Goal: Use online tool/utility: Utilize a website feature to perform a specific function

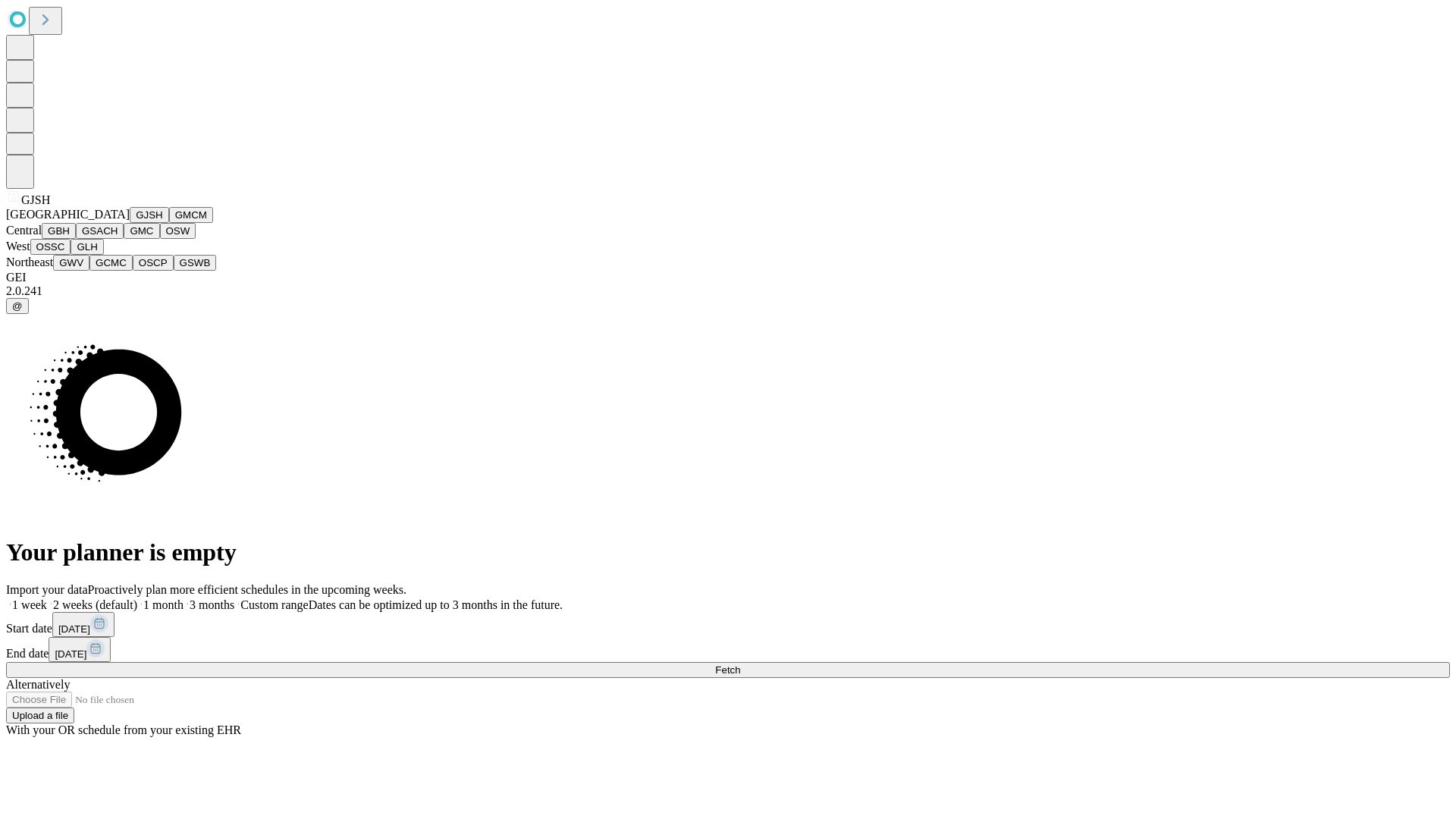
click at [130, 223] on button "GJSH" at bounding box center [150, 215] width 39 height 16
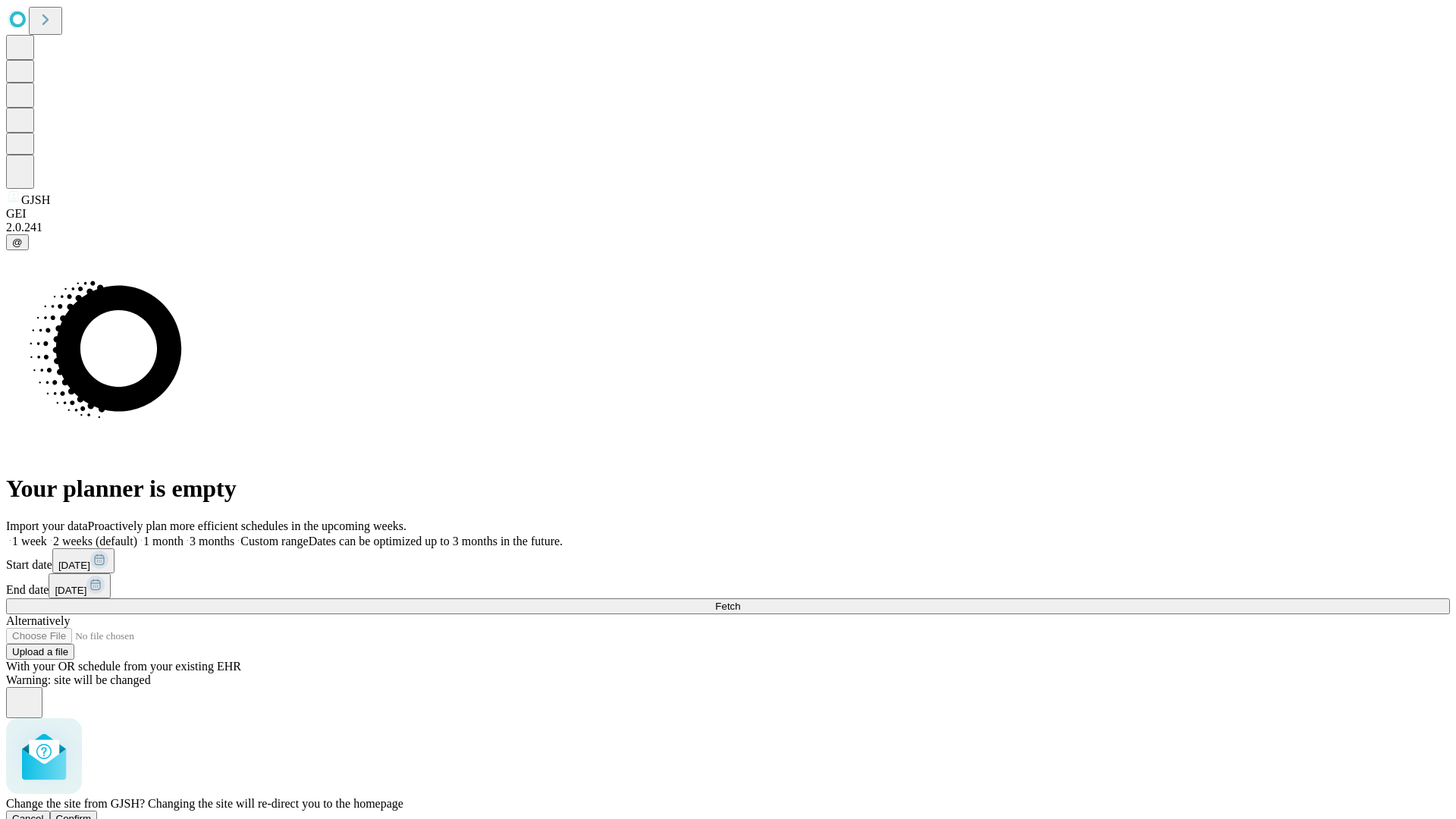
click at [92, 813] on span "Confirm" at bounding box center [74, 819] width 35 height 12
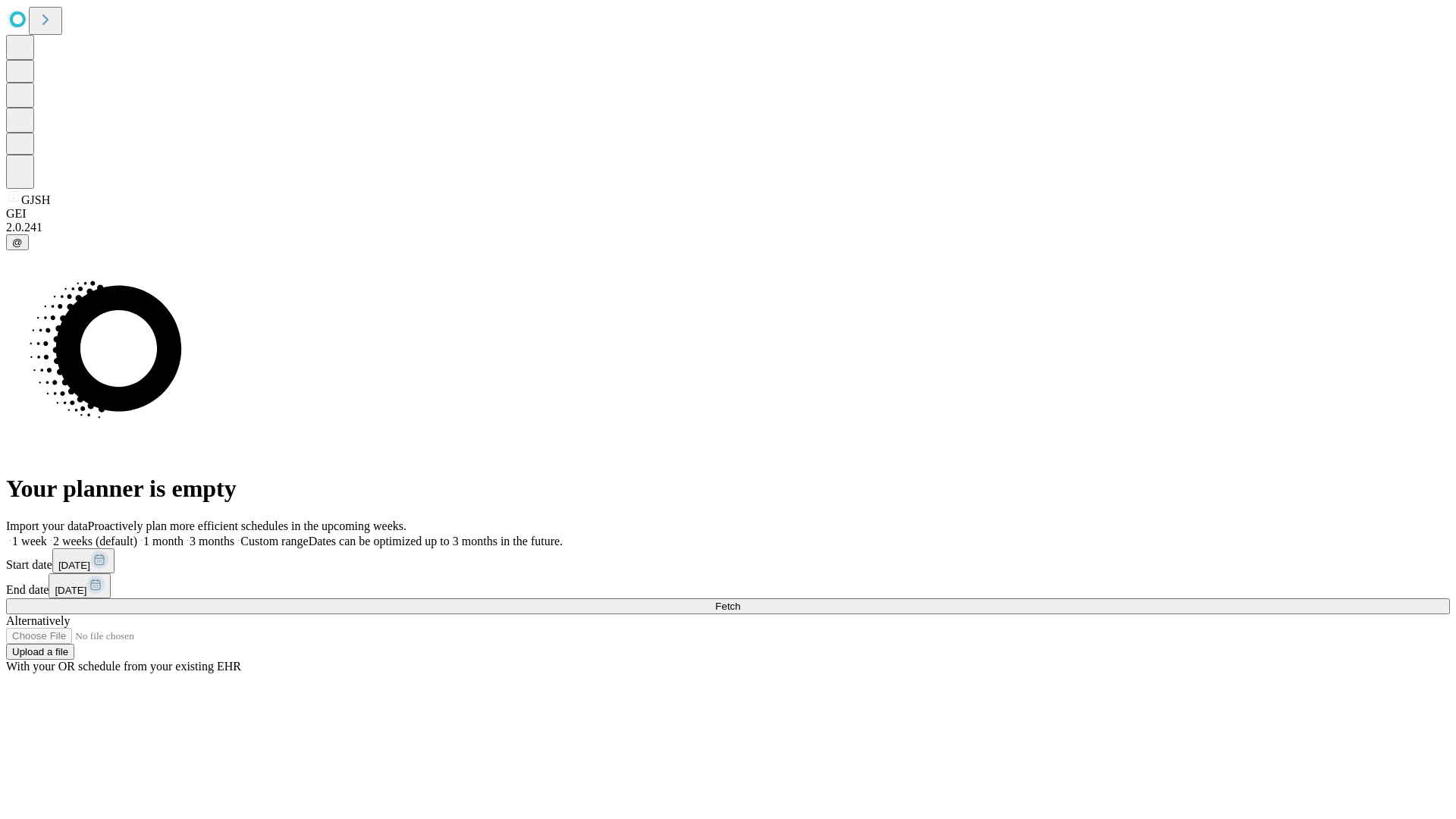
click at [137, 535] on label "2 weeks (default)" at bounding box center [93, 541] width 91 height 13
click at [740, 601] on span "Fetch" at bounding box center [727, 607] width 25 height 12
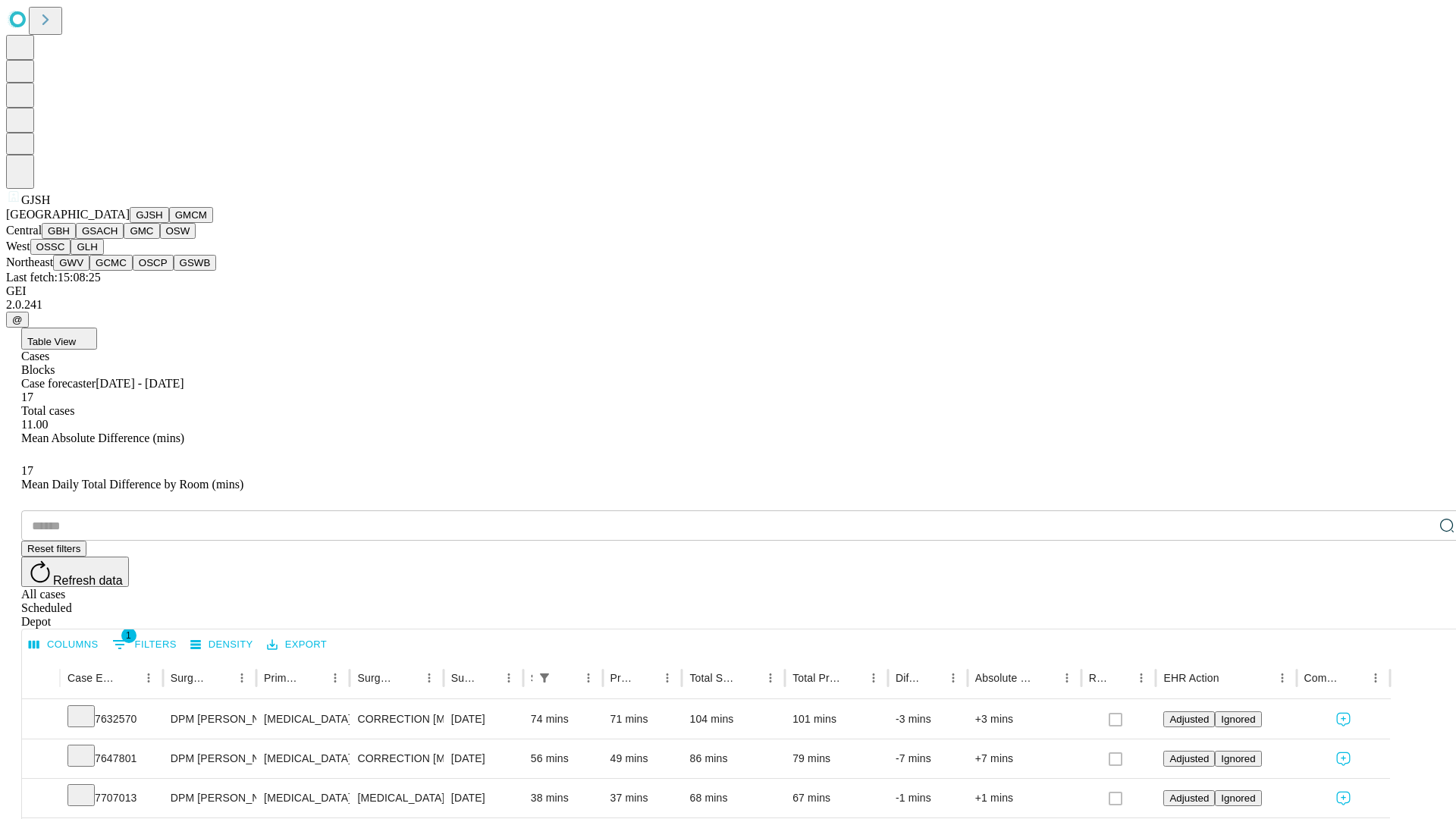
click at [169, 223] on button "GMCM" at bounding box center [191, 215] width 44 height 16
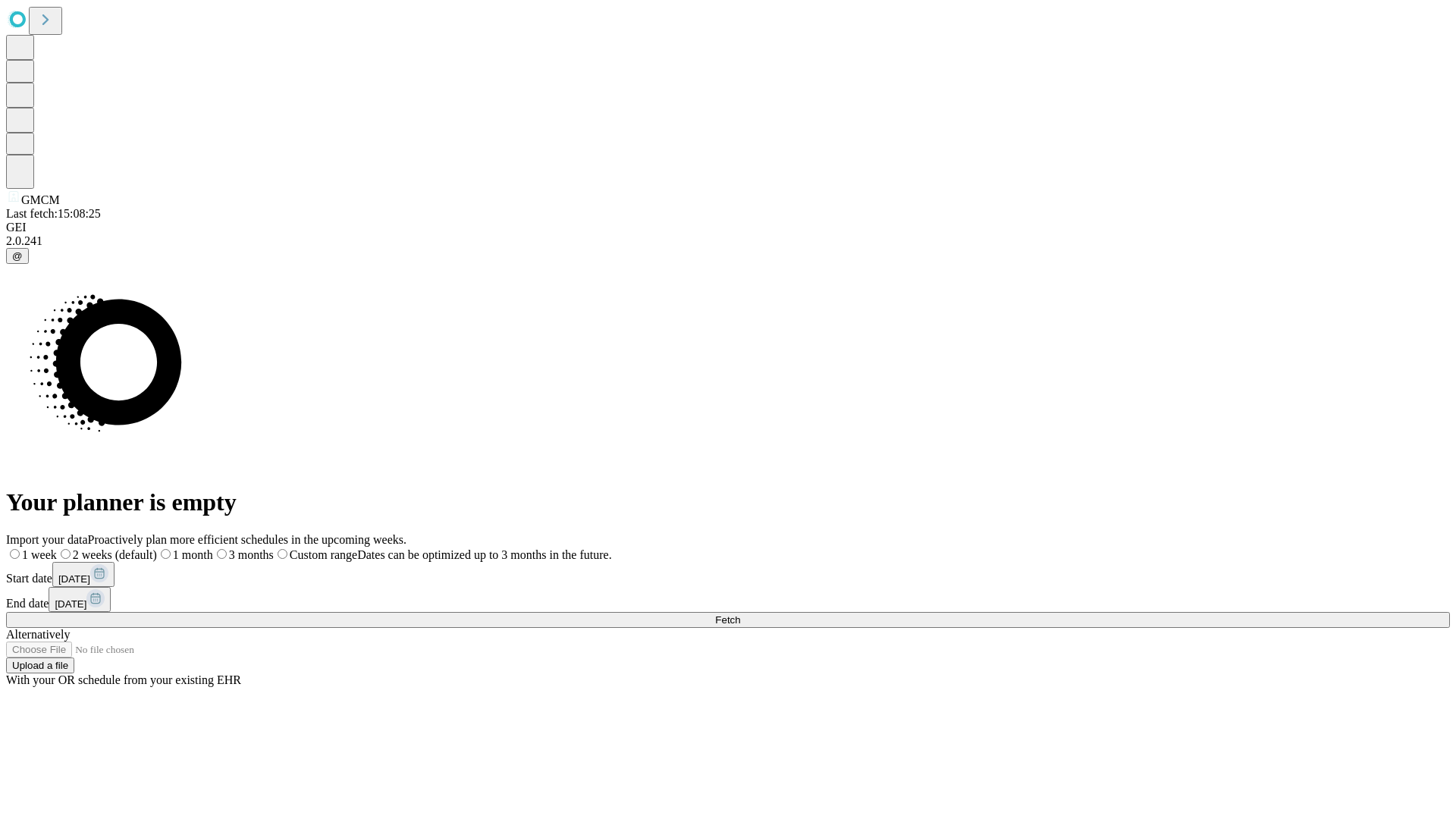
click at [157, 548] on label "2 weeks (default)" at bounding box center [107, 554] width 100 height 13
click at [740, 614] on span "Fetch" at bounding box center [727, 620] width 25 height 12
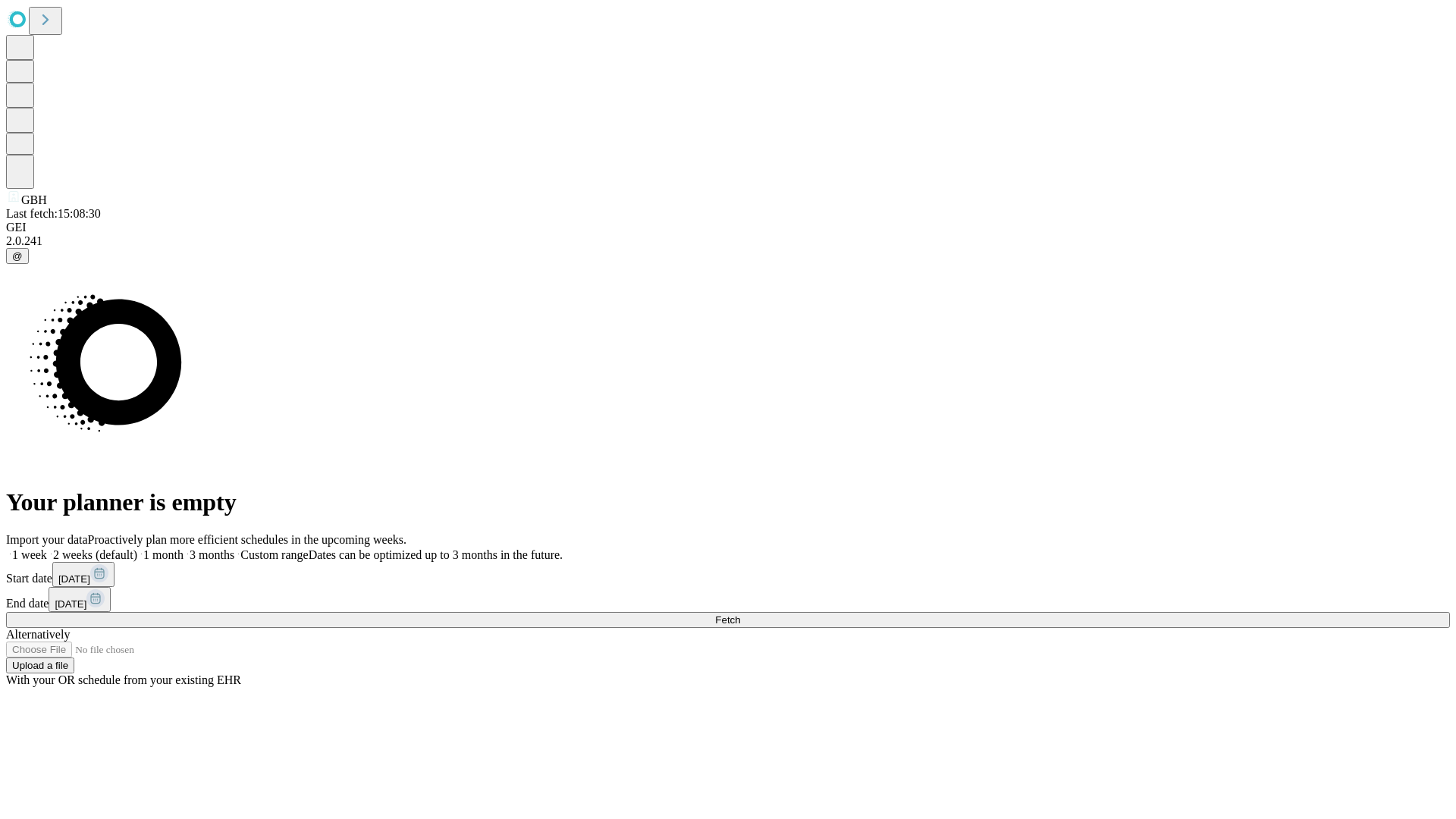
click at [740, 614] on span "Fetch" at bounding box center [727, 620] width 25 height 12
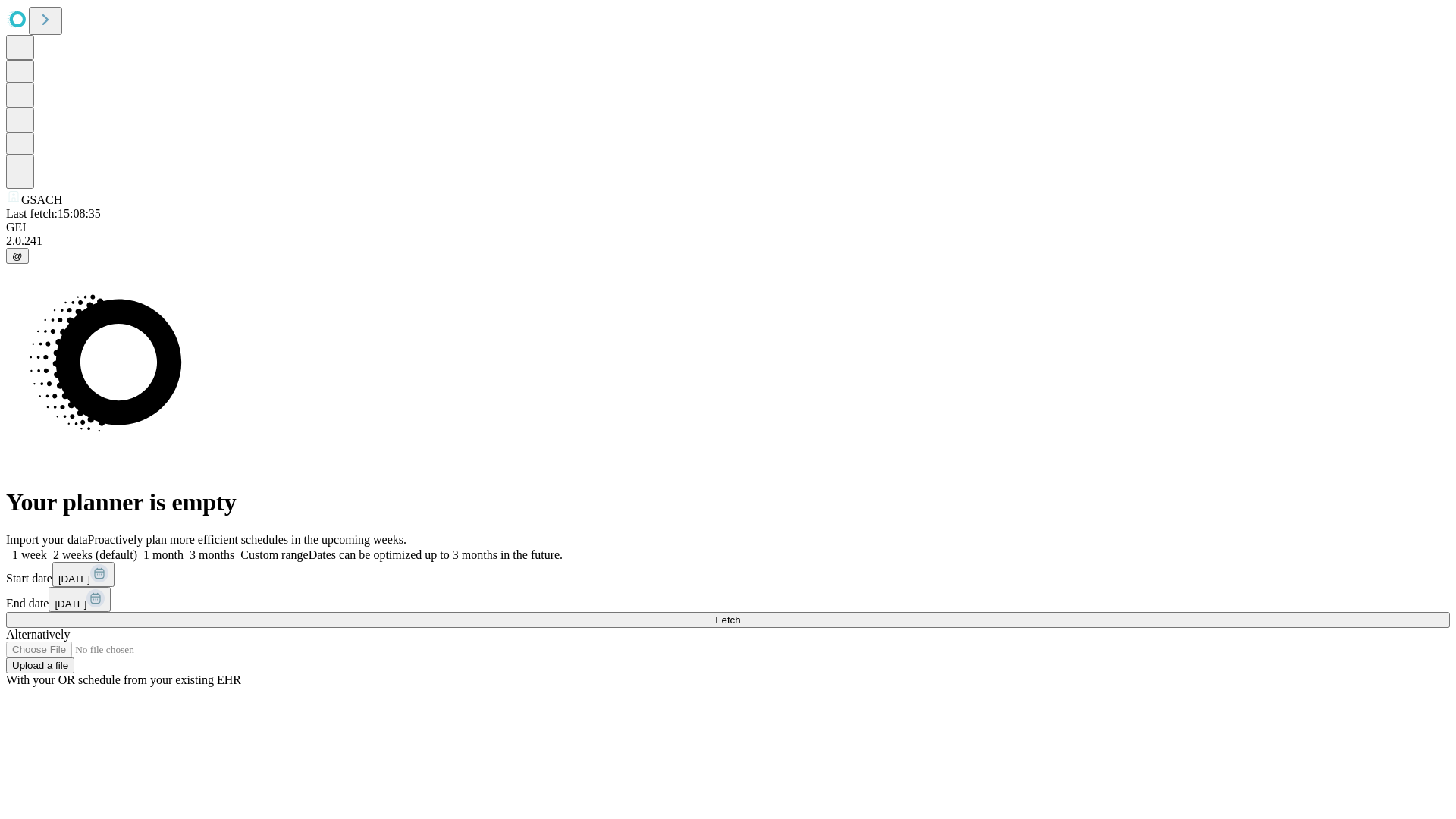
click at [137, 548] on label "2 weeks (default)" at bounding box center [93, 554] width 91 height 13
click at [740, 614] on span "Fetch" at bounding box center [727, 620] width 25 height 12
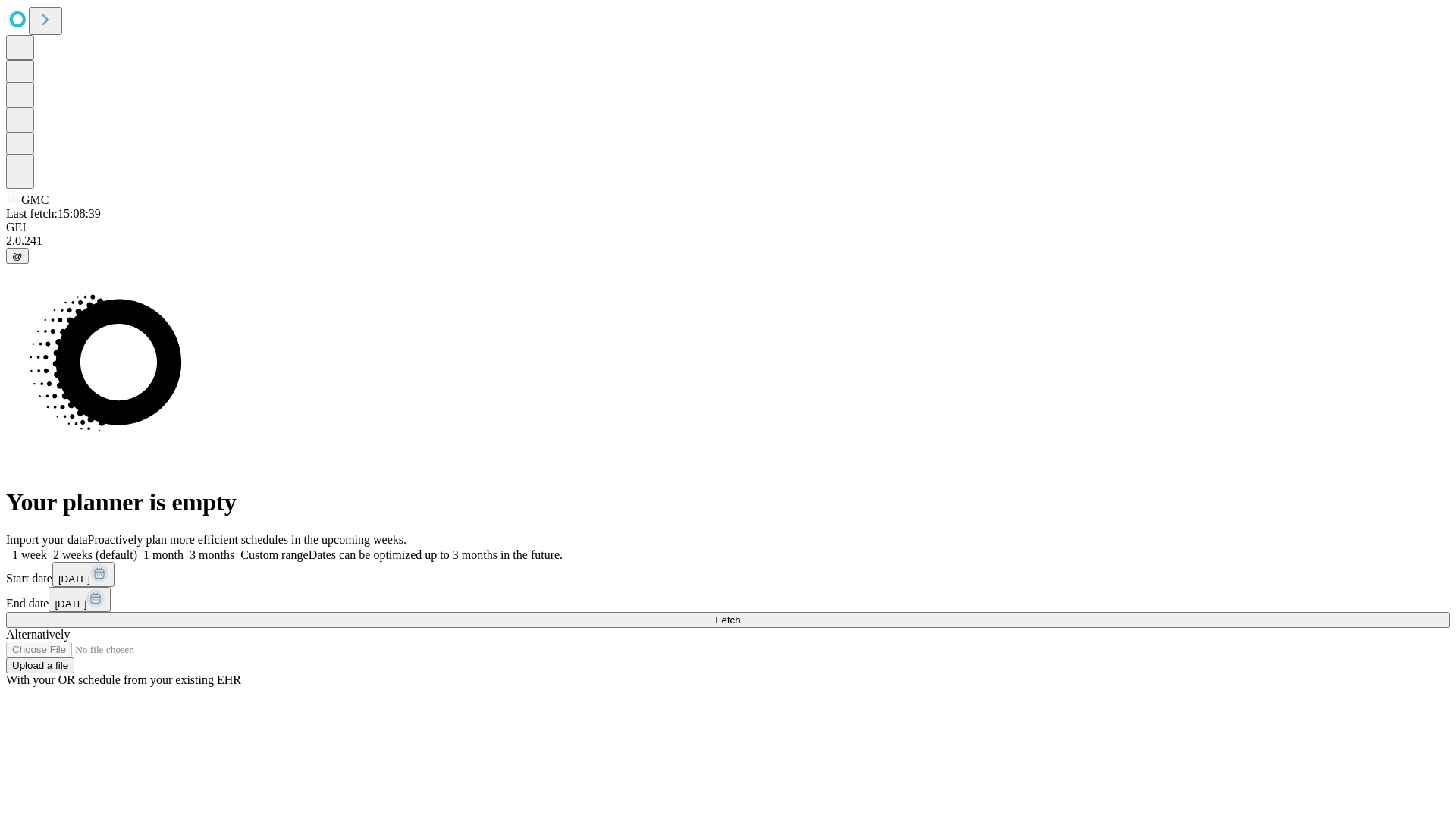
click at [137, 548] on label "2 weeks (default)" at bounding box center [93, 554] width 91 height 13
click at [740, 614] on span "Fetch" at bounding box center [727, 620] width 25 height 12
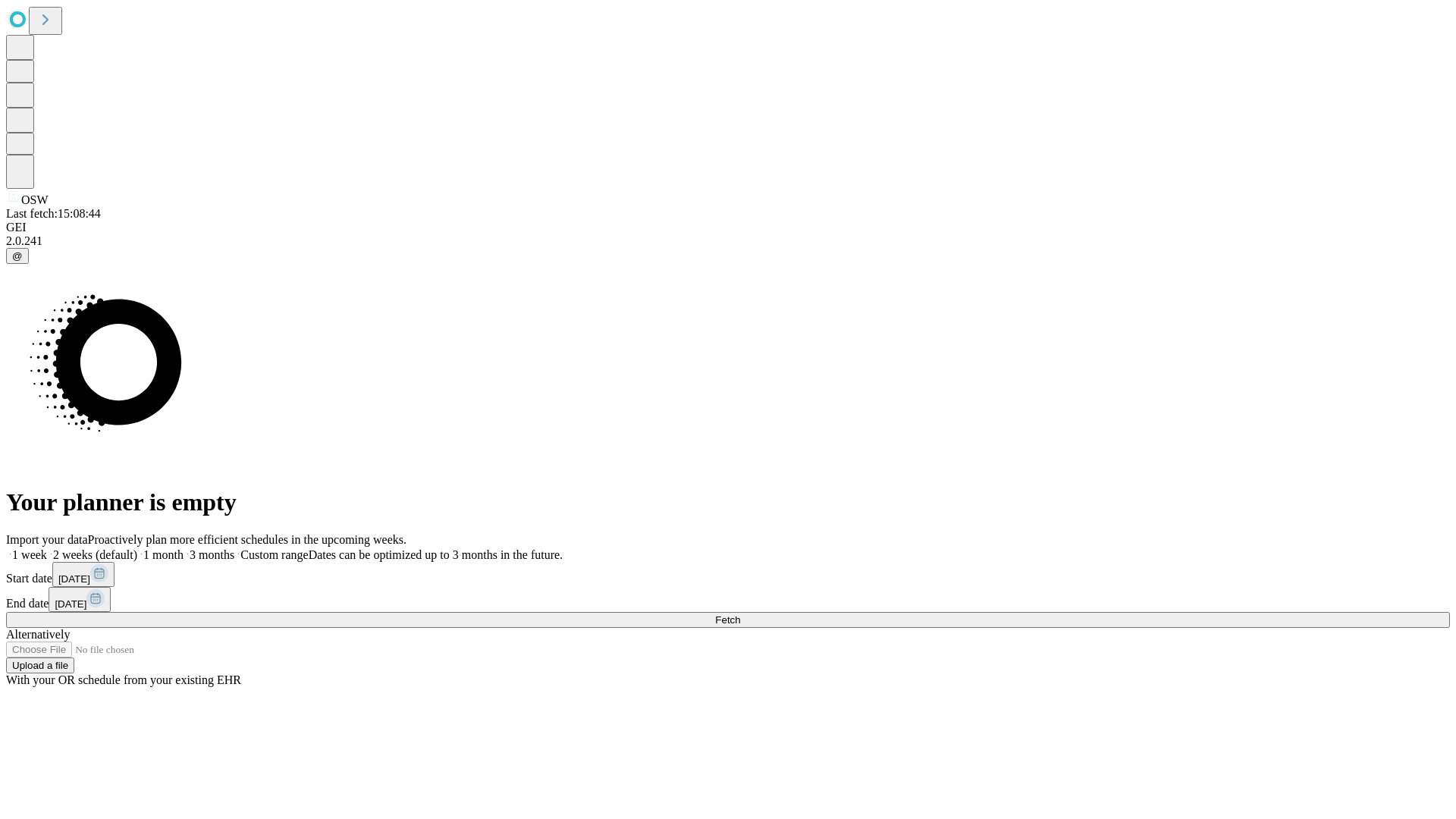
click at [137, 548] on label "2 weeks (default)" at bounding box center [93, 554] width 91 height 13
click at [740, 614] on span "Fetch" at bounding box center [727, 620] width 25 height 12
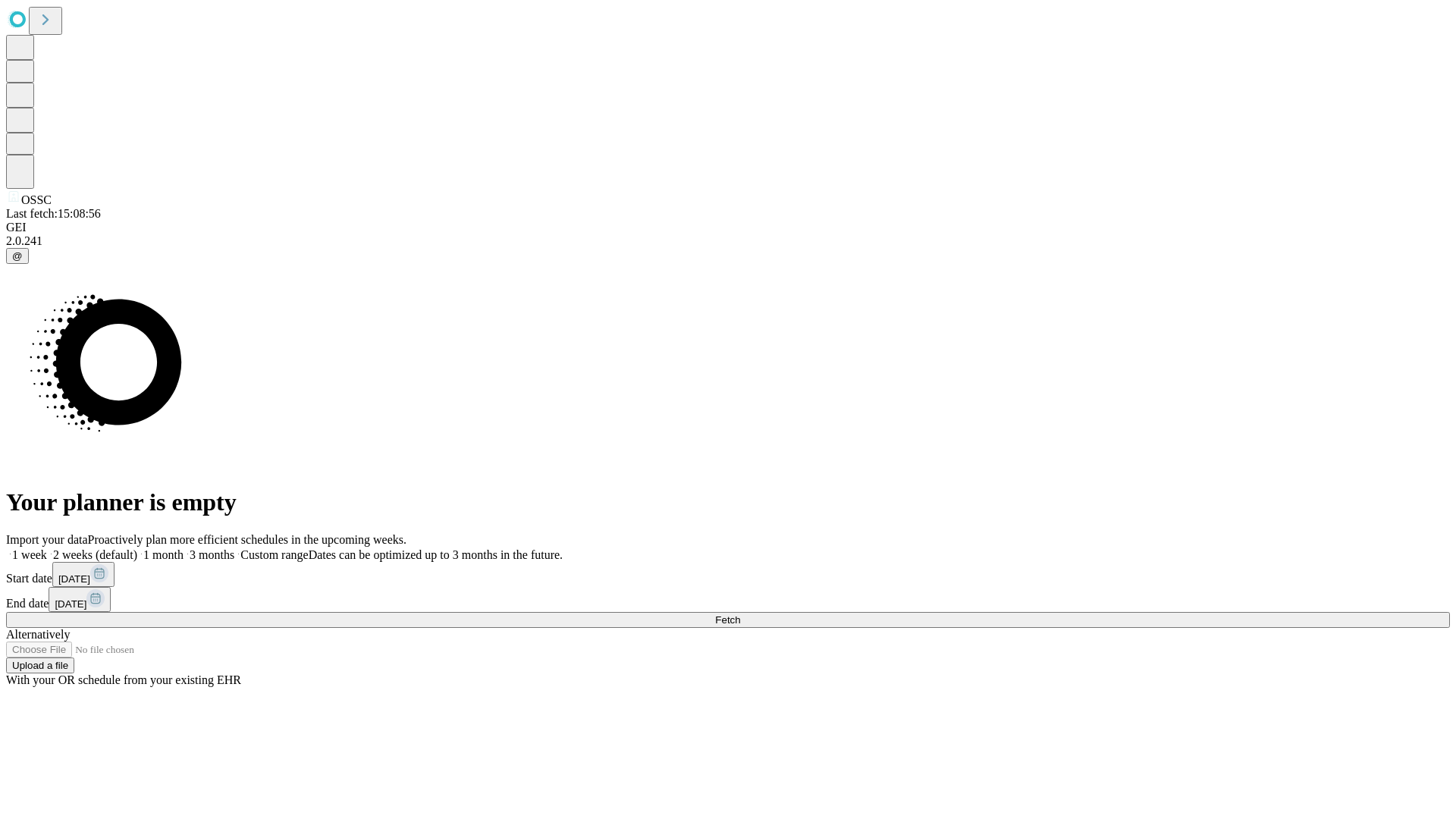
click at [137, 548] on label "2 weeks (default)" at bounding box center [93, 554] width 91 height 13
click at [740, 614] on span "Fetch" at bounding box center [727, 620] width 25 height 12
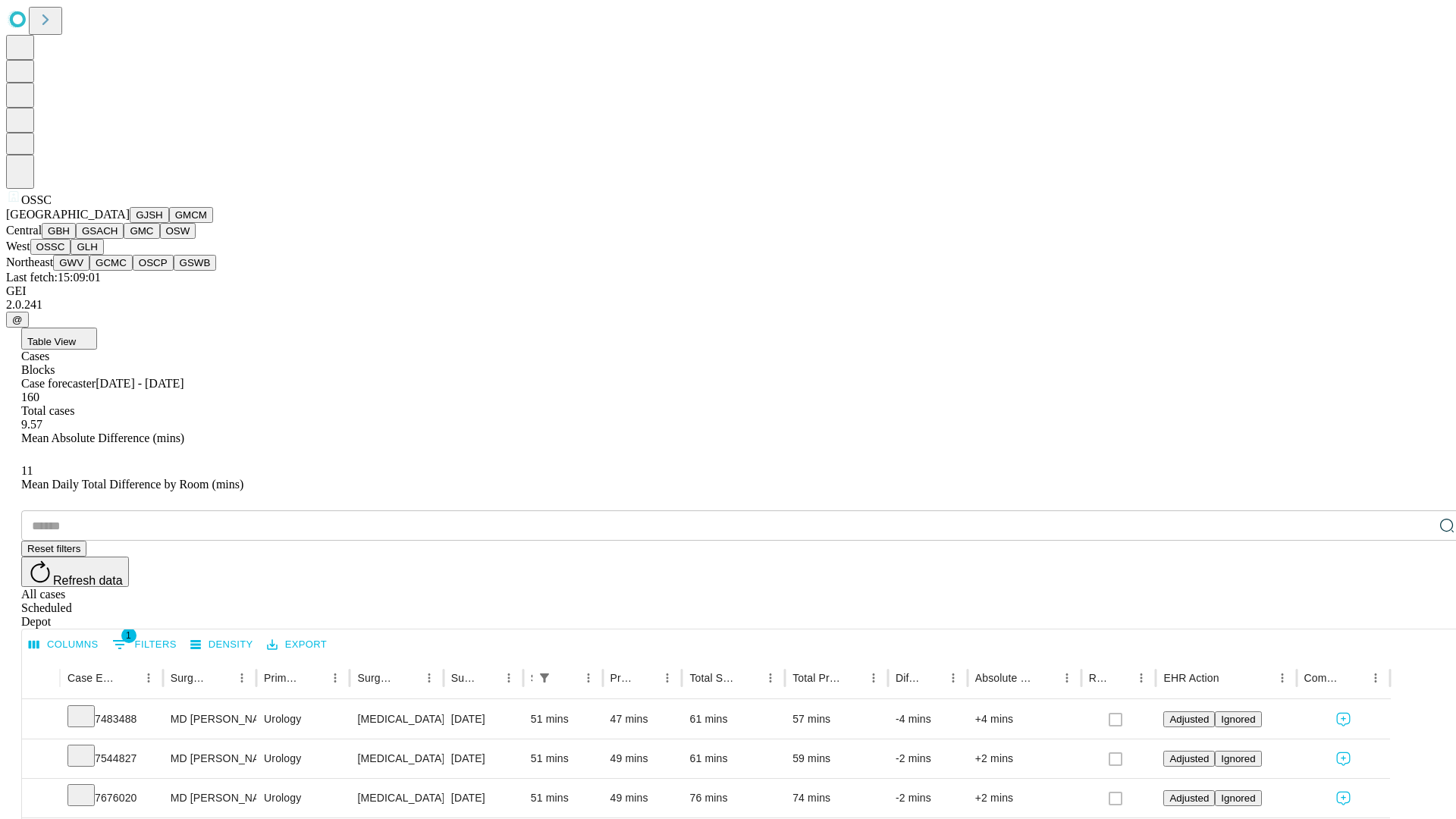
click at [103, 255] on button "GLH" at bounding box center [87, 246] width 33 height 16
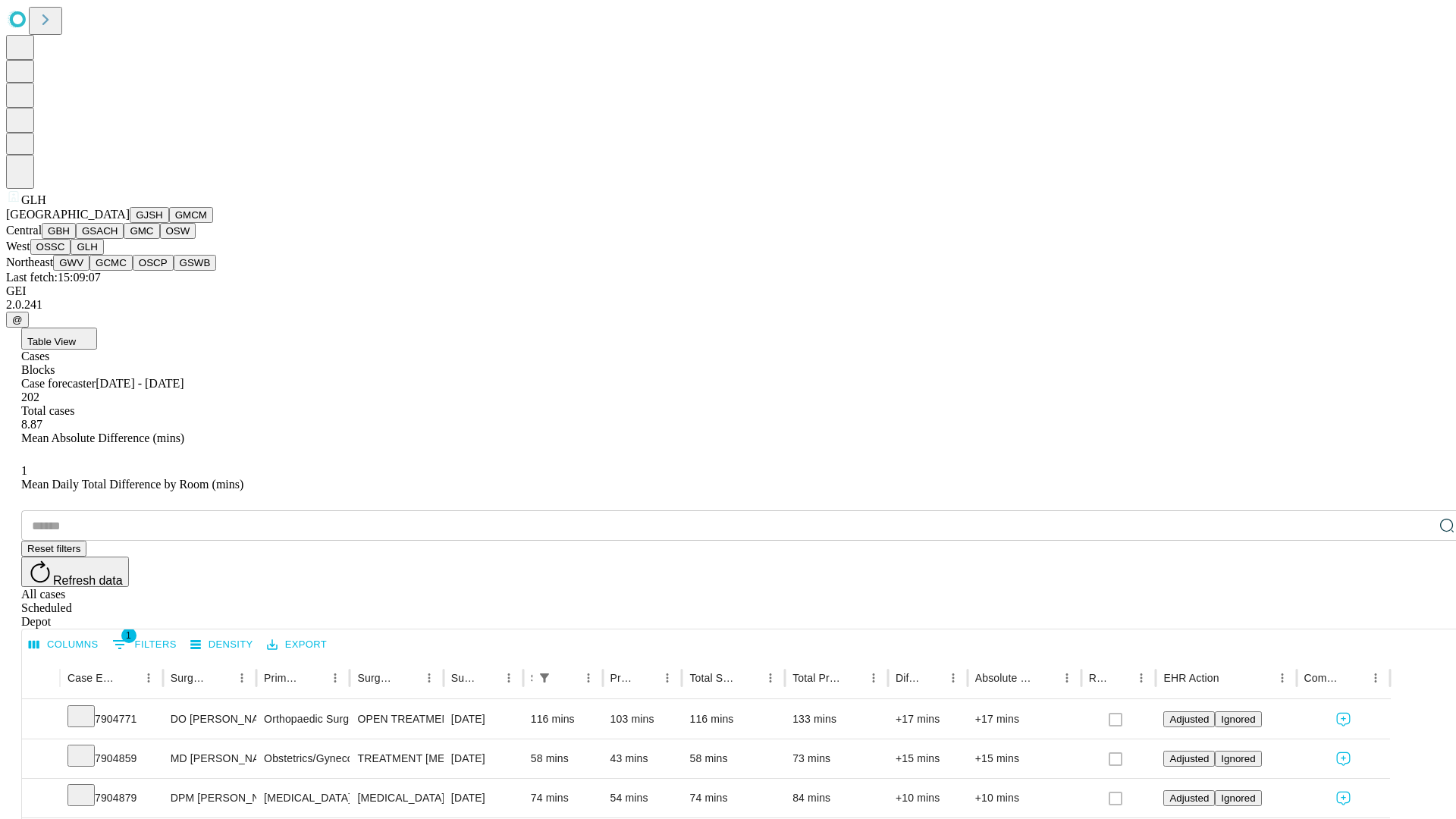
click at [90, 271] on button "GWV" at bounding box center [71, 263] width 36 height 16
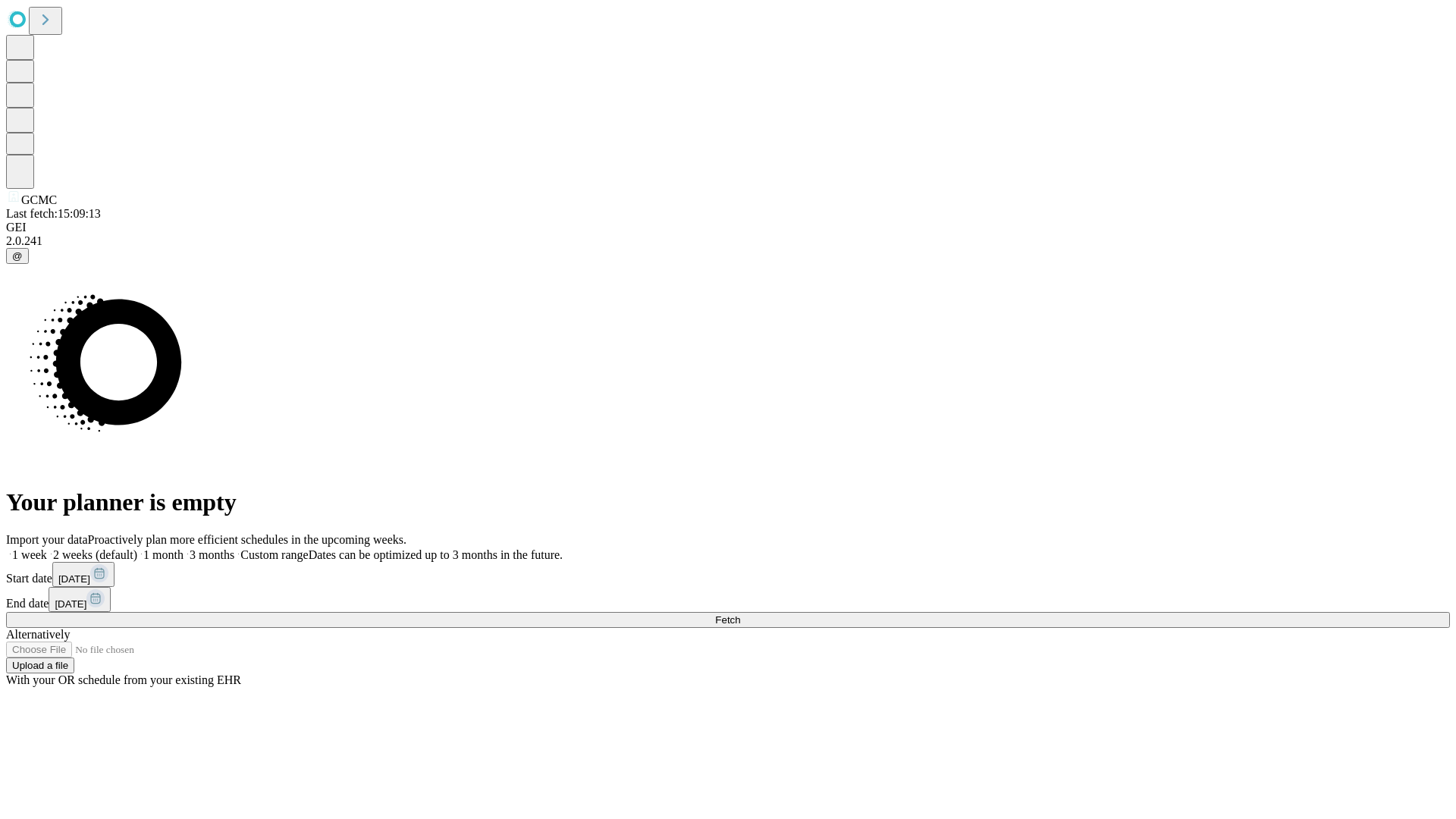
click at [740, 614] on span "Fetch" at bounding box center [727, 620] width 25 height 12
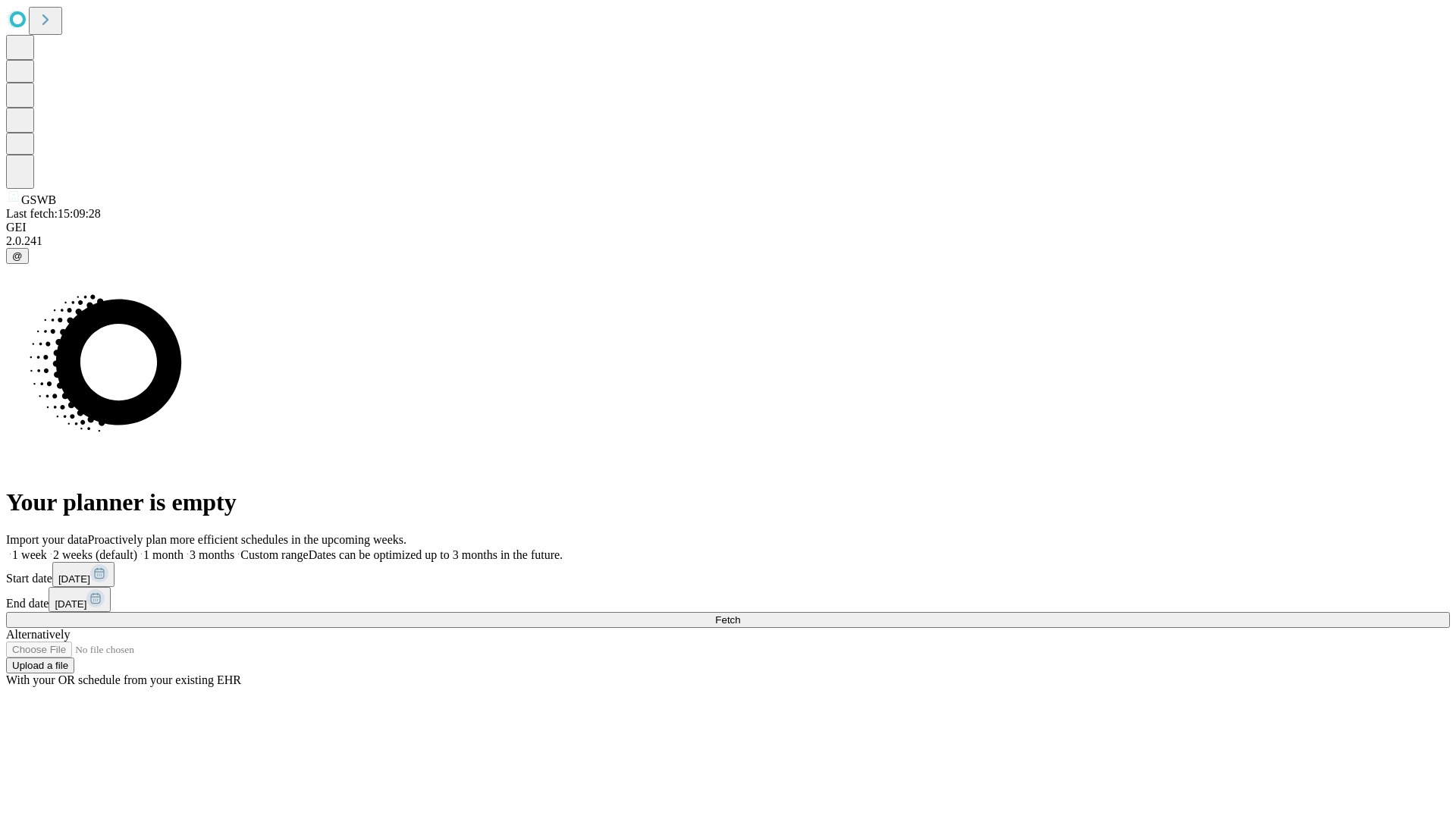
click at [740, 614] on span "Fetch" at bounding box center [727, 620] width 25 height 12
